Goal: Information Seeking & Learning: Learn about a topic

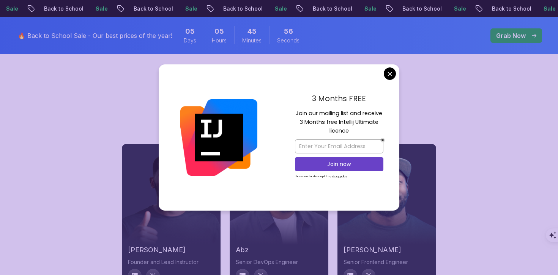
scroll to position [2957, 0]
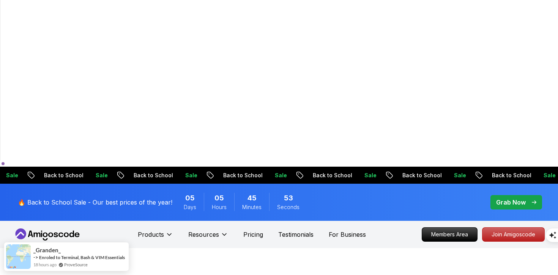
scroll to position [0, 0]
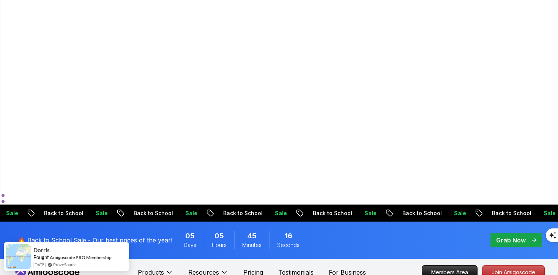
scroll to position [113, 0]
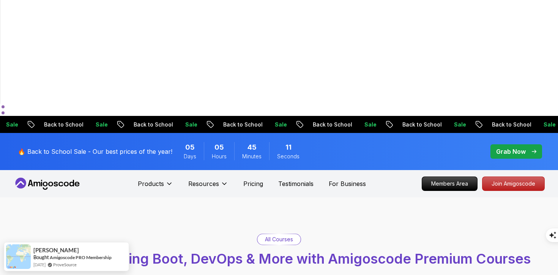
scroll to position [178, 0]
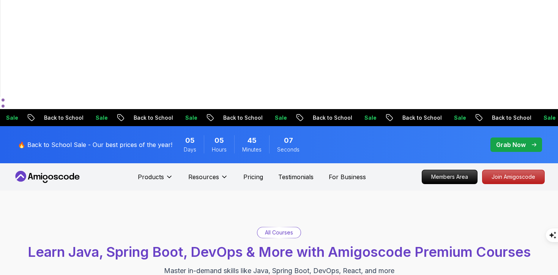
type input "i"
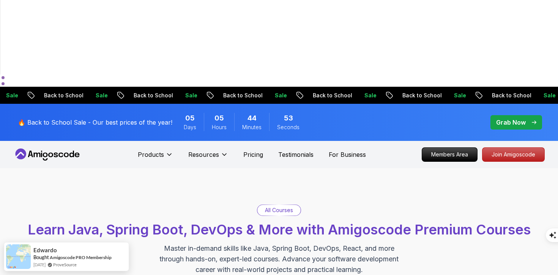
scroll to position [202, 0]
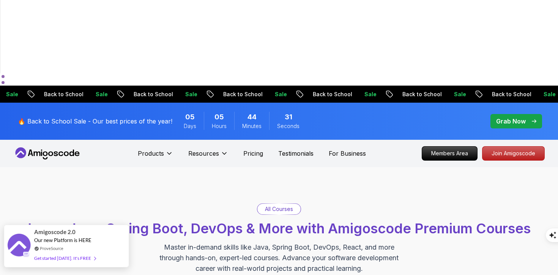
type input "spring boot"
click at [56, 259] on div "Get started today. It's FREE" at bounding box center [64, 258] width 61 height 9
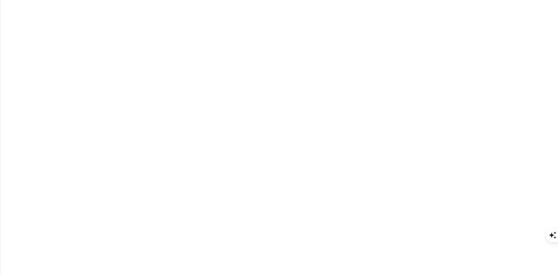
type input "akamarkhail@gmail.com"
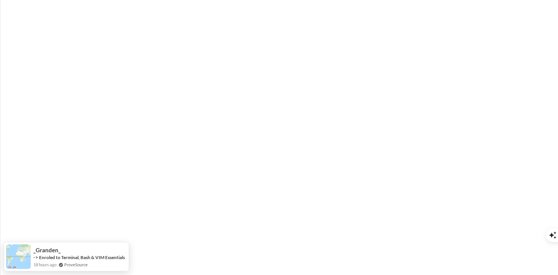
type input "sturdypanda6568e"
type input "[PERSON_NAME]"
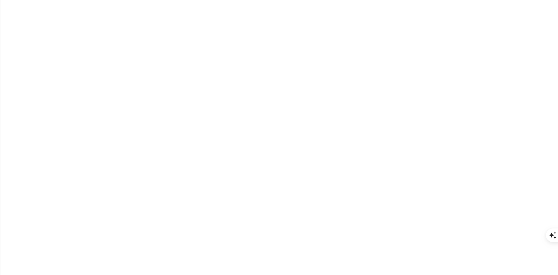
type input "s"
type input "abdulrazaqkamarkhail"
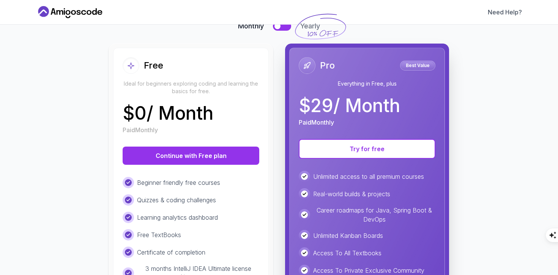
scroll to position [71, 0]
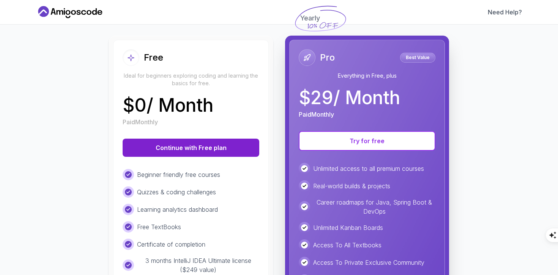
click at [197, 149] on button "Continue with Free plan" at bounding box center [191, 148] width 137 height 18
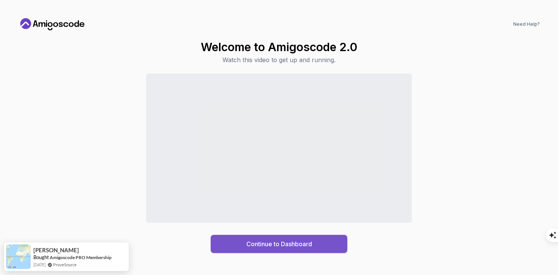
click at [262, 241] on div "Continue to Dashboard" at bounding box center [279, 244] width 66 height 9
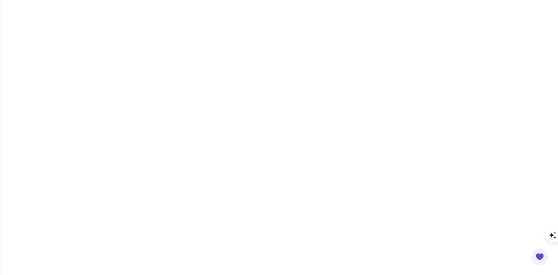
scroll to position [1459, 0]
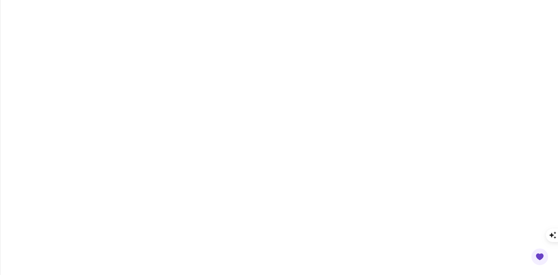
scroll to position [311, 0]
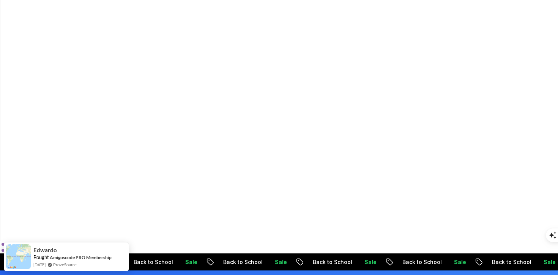
scroll to position [41, 0]
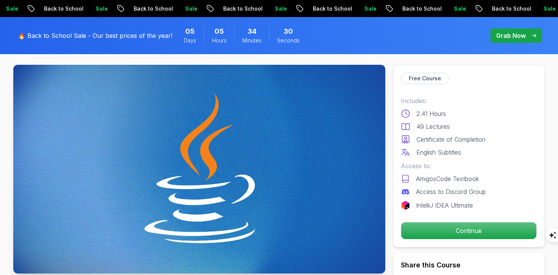
scroll to position [36, 0]
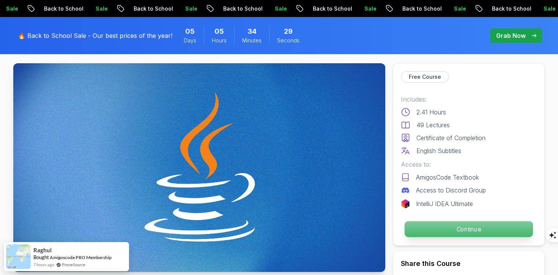
click at [441, 228] on p "Continue" at bounding box center [468, 229] width 128 height 16
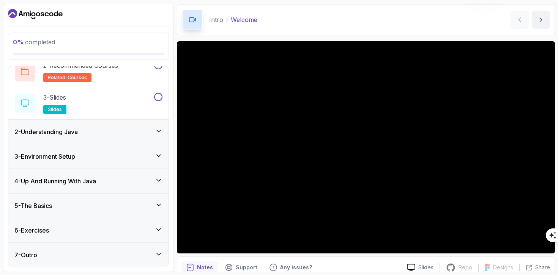
scroll to position [67, 0]
click at [162, 203] on icon at bounding box center [159, 205] width 8 height 8
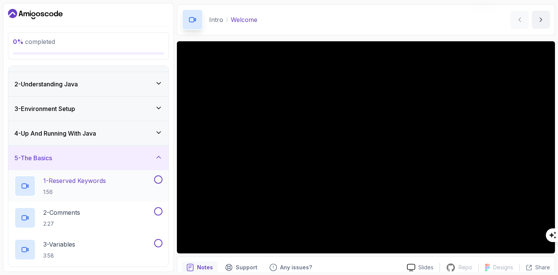
scroll to position [0, 0]
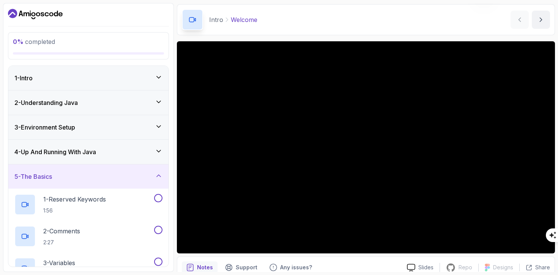
click at [160, 175] on icon at bounding box center [159, 176] width 8 height 8
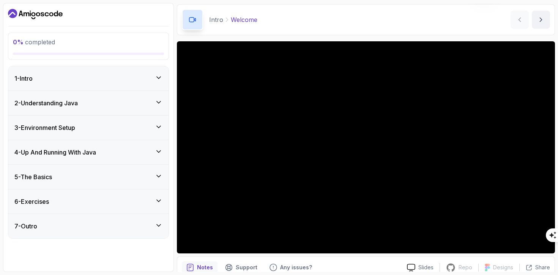
click at [46, 14] on icon "Dashboard" at bounding box center [35, 14] width 55 height 12
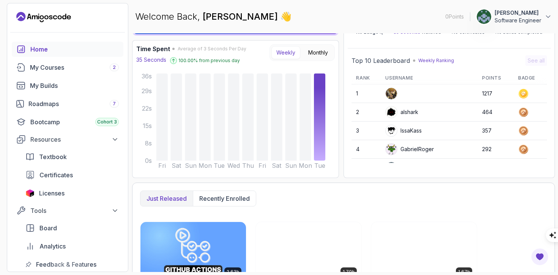
scroll to position [57, 0]
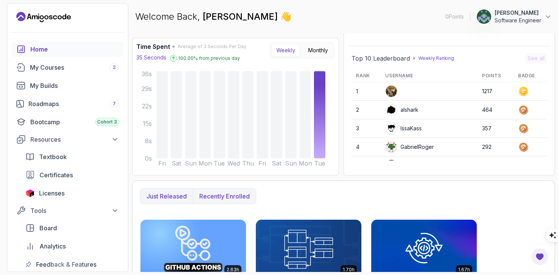
click at [228, 195] on p "Recently enrolled" at bounding box center [224, 196] width 50 height 9
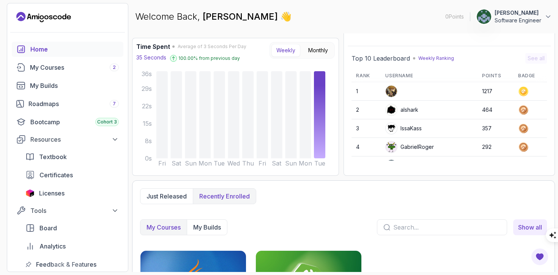
scroll to position [131, 0]
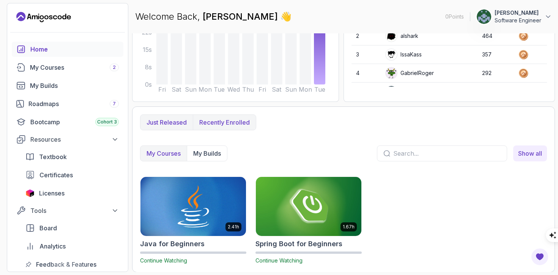
click at [178, 127] on button "Just released" at bounding box center [166, 122] width 52 height 15
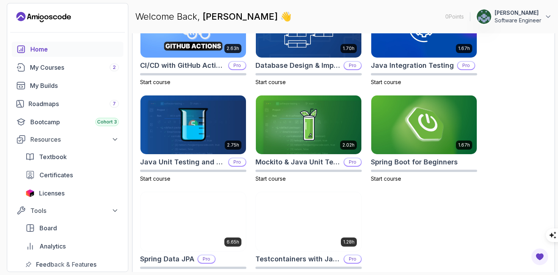
scroll to position [285, 0]
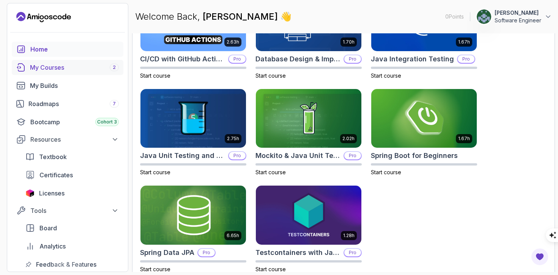
click at [74, 68] on div "My Courses 2" at bounding box center [74, 67] width 89 height 9
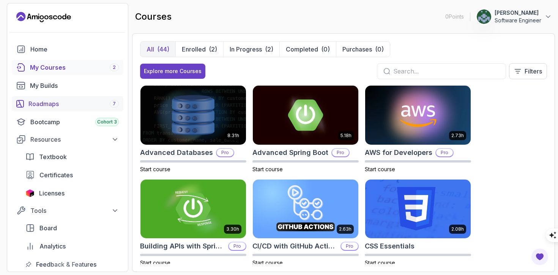
click at [53, 101] on div "Roadmaps 7" at bounding box center [73, 103] width 90 height 9
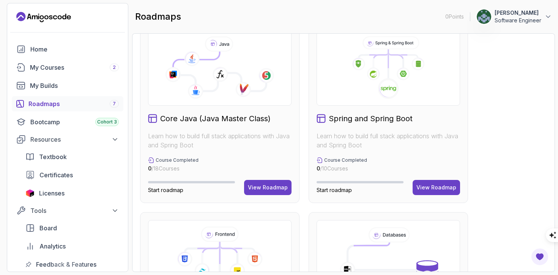
scroll to position [210, 0]
click at [432, 185] on div "View Roadmap" at bounding box center [436, 188] width 40 height 8
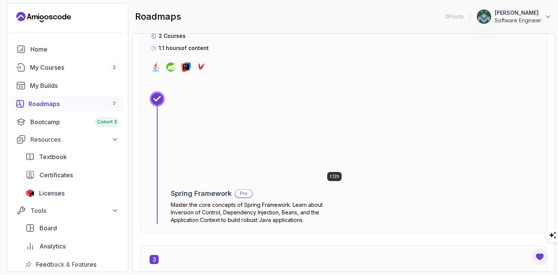
scroll to position [620, 0]
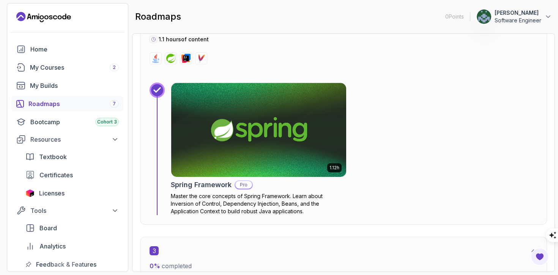
click at [249, 175] on img at bounding box center [258, 130] width 184 height 99
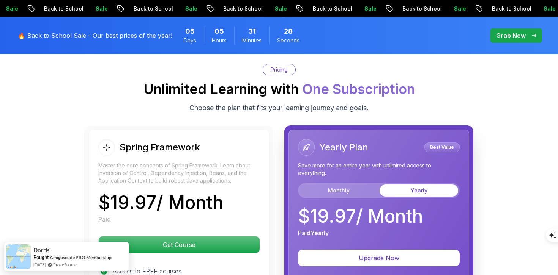
scroll to position [1337, 0]
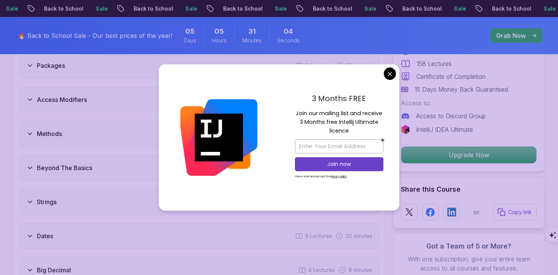
scroll to position [1003, 0]
